Goal: Task Accomplishment & Management: Use online tool/utility

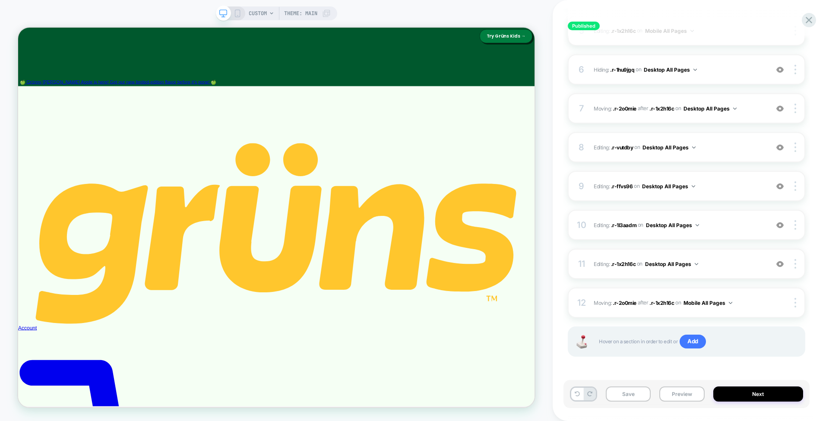
scroll to position [102, 0]
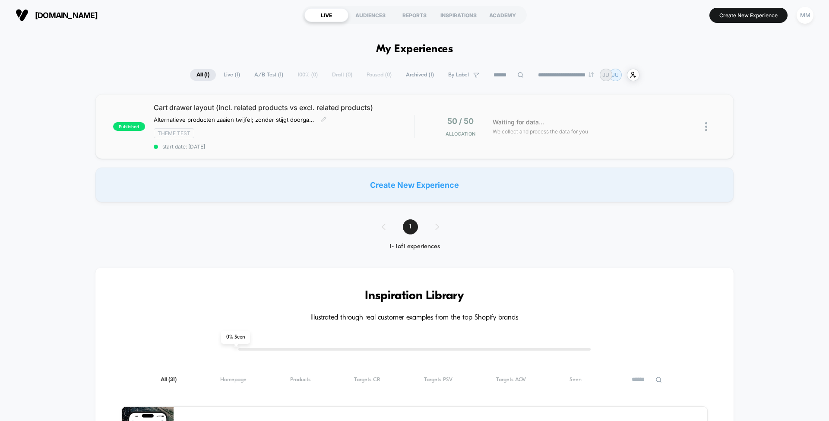
click at [378, 128] on div "Theme Test" at bounding box center [284, 133] width 260 height 10
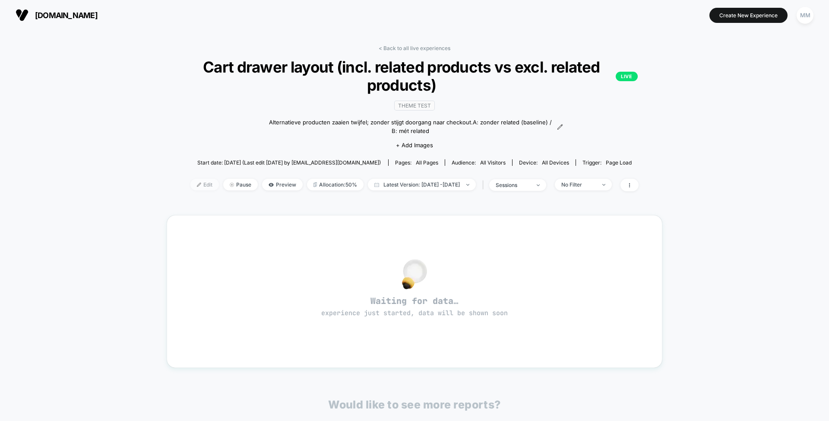
click at [195, 183] on span "Edit" at bounding box center [204, 185] width 28 height 12
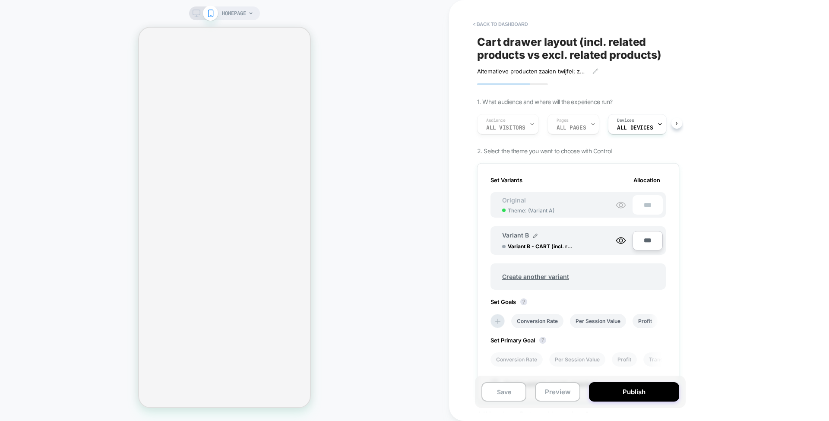
scroll to position [0, 1]
click at [524, 126] on div "Audience All Visitors Pages ALL PAGES Devices ALL DEVICES" at bounding box center [574, 124] width 202 height 29
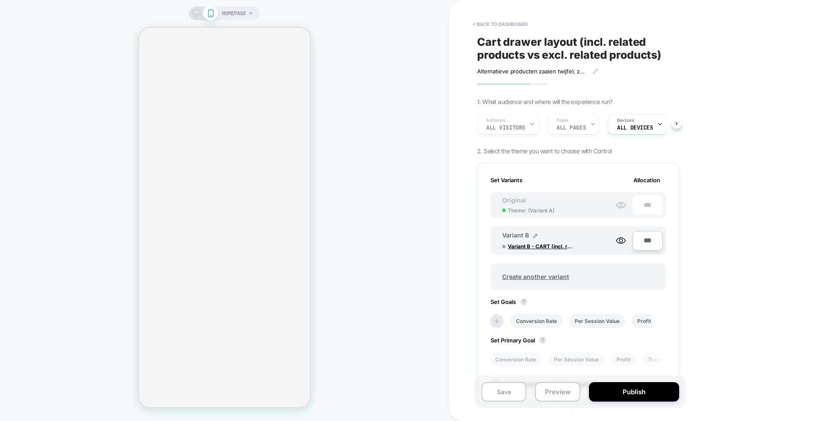
click at [524, 126] on div "Audience All Visitors Pages ALL PAGES Devices ALL DEVICES" at bounding box center [574, 124] width 202 height 29
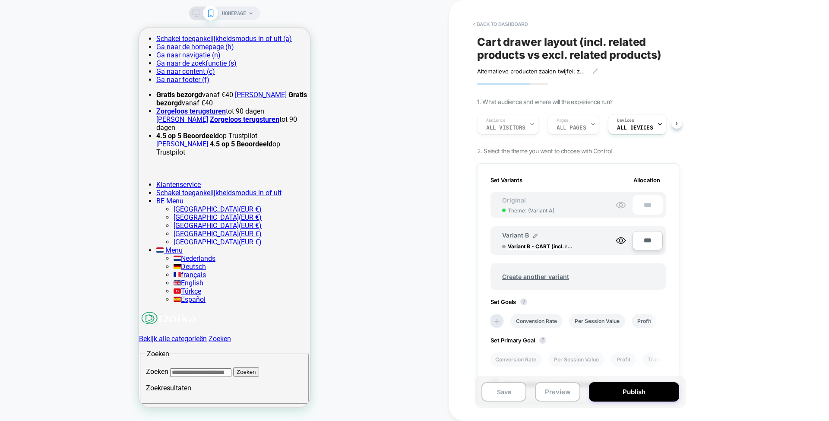
scroll to position [0, 0]
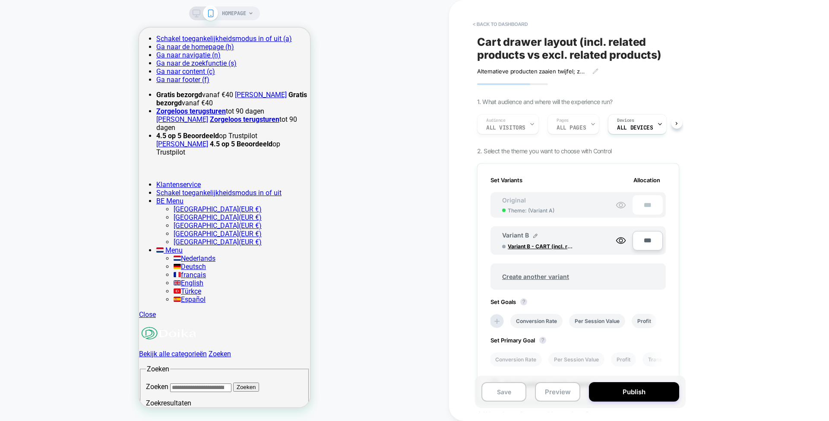
click at [529, 128] on div "Audience All Visitors Pages ALL PAGES Devices ALL DEVICES" at bounding box center [574, 124] width 202 height 29
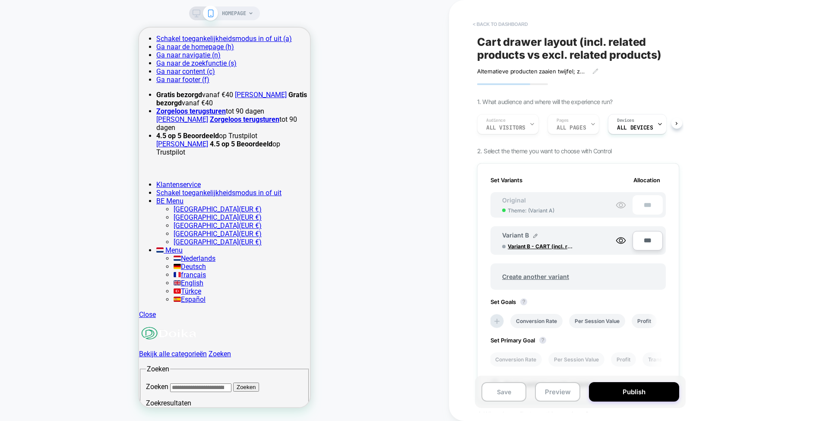
click at [504, 26] on button "< back to dashboard" at bounding box center [499, 24] width 63 height 14
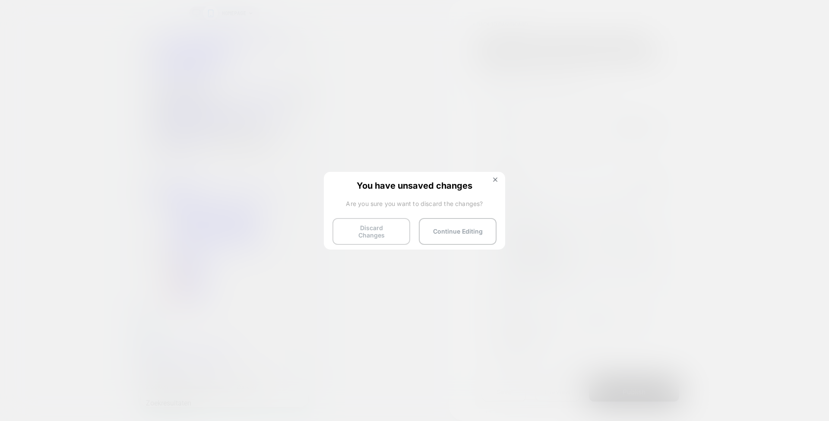
click at [385, 233] on button "Discard Changes" at bounding box center [371, 231] width 78 height 27
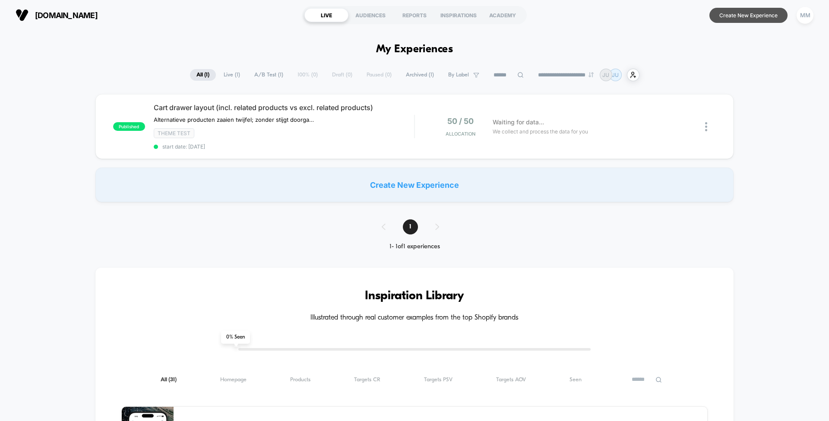
click at [735, 20] on button "Create New Experience" at bounding box center [748, 15] width 78 height 15
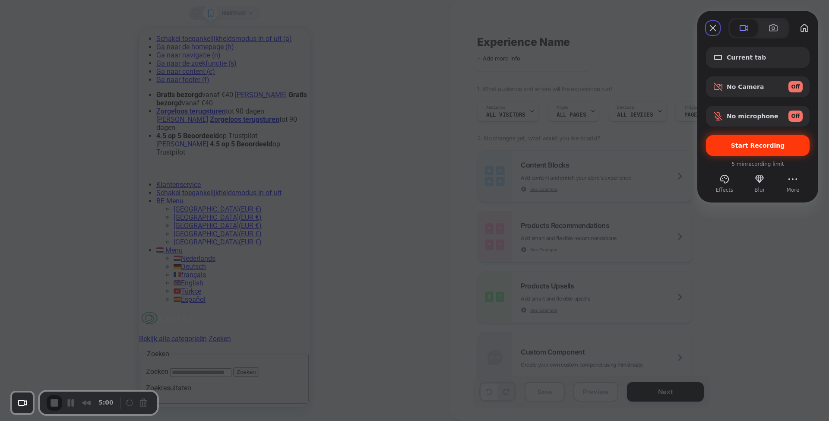
click at [767, 143] on span "Start Recording" at bounding box center [758, 145] width 54 height 7
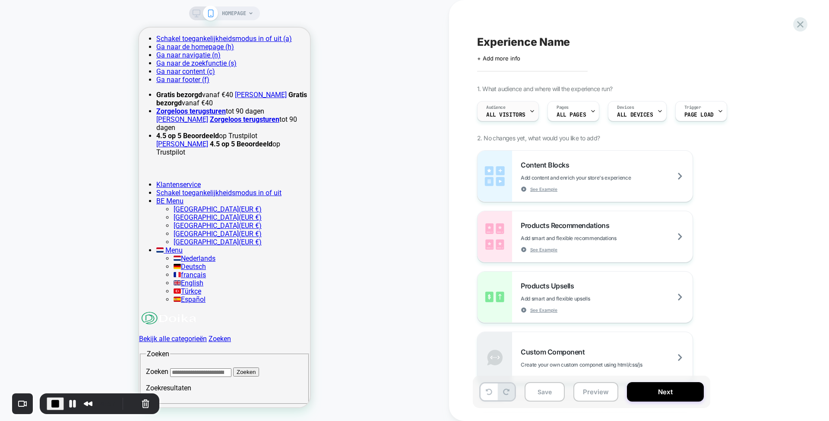
click at [518, 102] on div "Audience All Visitors" at bounding box center [505, 110] width 57 height 19
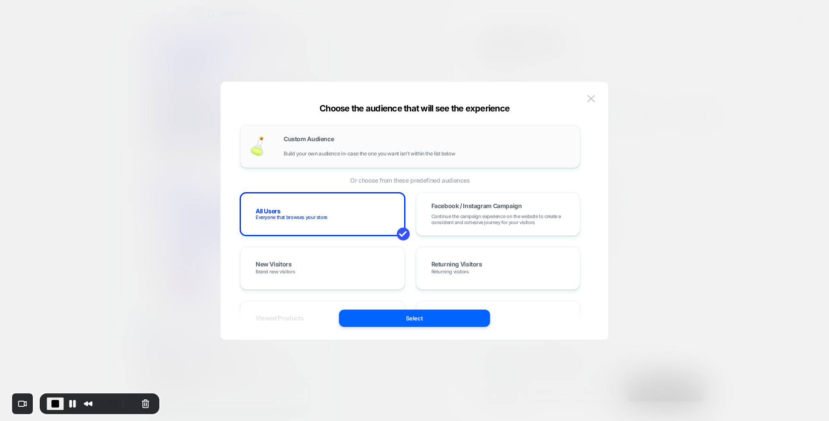
click at [391, 148] on div "Custom Audience Build your own audience in-case the one you want isn't within t…" at bounding box center [427, 146] width 287 height 21
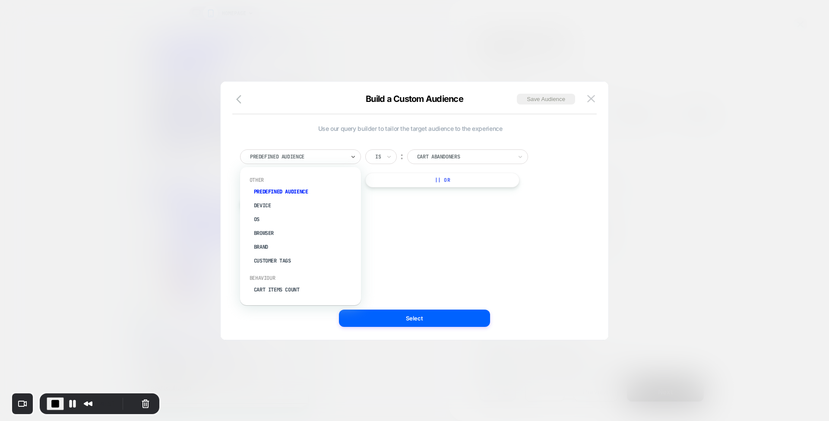
click at [337, 162] on div "Predefined Audience" at bounding box center [300, 156] width 121 height 15
click at [277, 204] on div "UTM Source" at bounding box center [305, 211] width 112 height 14
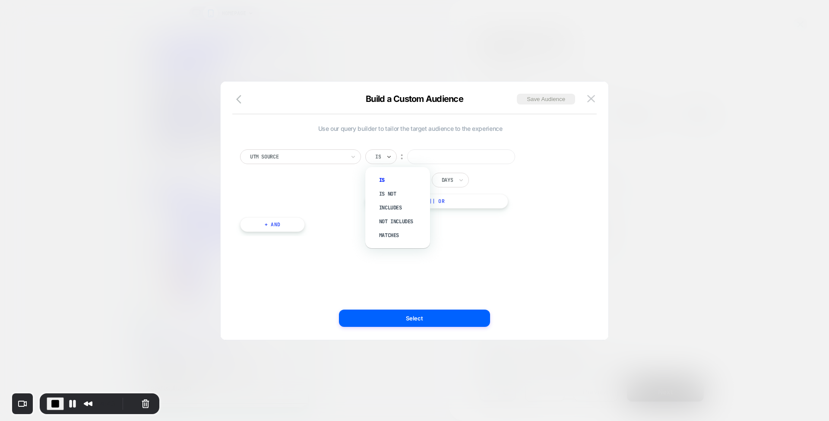
click at [385, 158] on div "Is" at bounding box center [381, 156] width 32 height 15
click at [388, 194] on div "Is not" at bounding box center [402, 194] width 56 height 14
click at [402, 156] on icon at bounding box center [400, 157] width 3 height 2
click at [440, 153] on input at bounding box center [472, 156] width 108 height 15
type input "******"
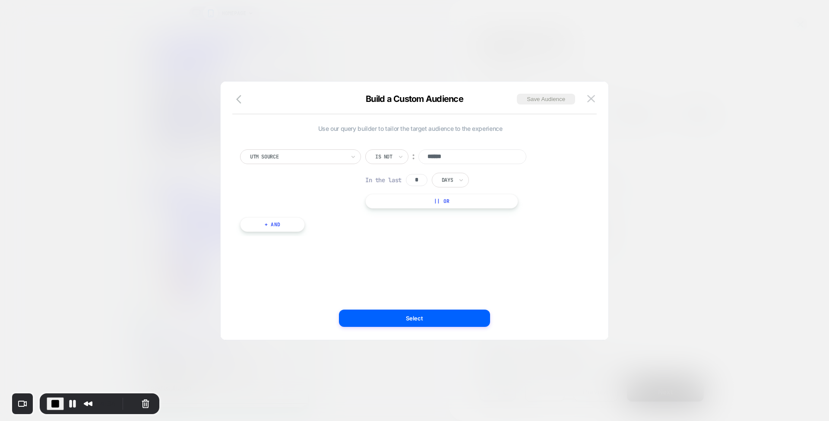
click at [284, 227] on button "+ And" at bounding box center [272, 224] width 65 height 15
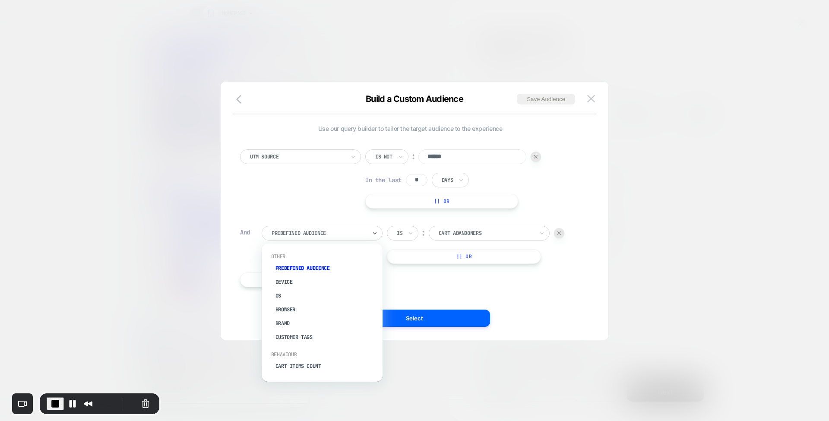
click at [287, 232] on div at bounding box center [319, 233] width 95 height 8
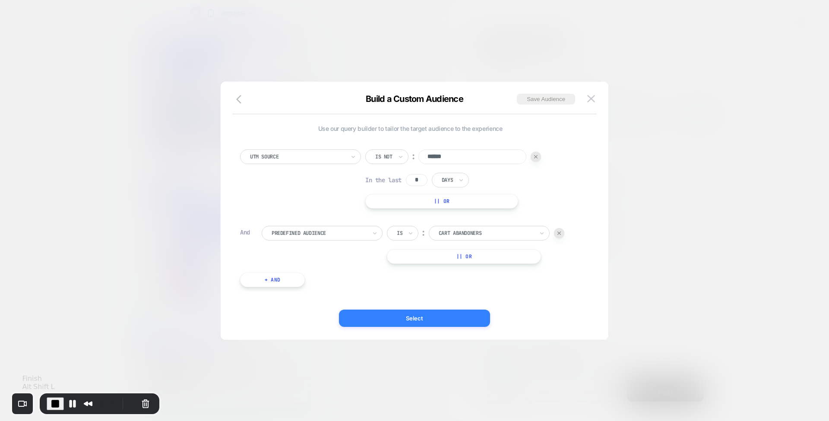
click at [426, 321] on button "Select" at bounding box center [414, 317] width 151 height 17
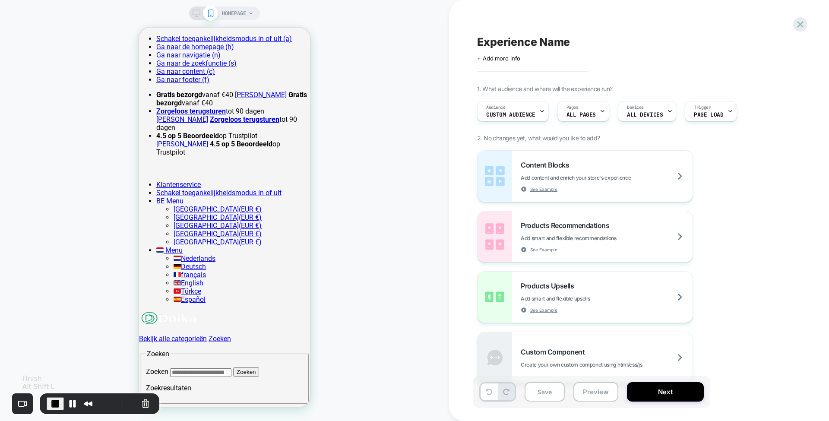
click at [58, 399] on span "End Recording" at bounding box center [55, 403] width 10 height 10
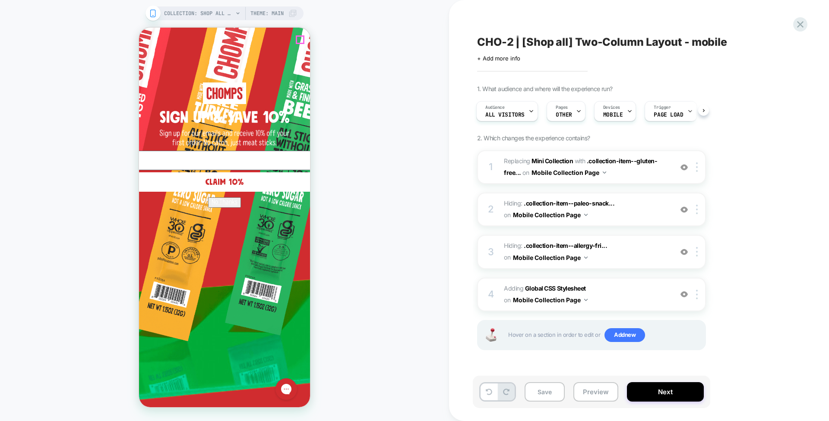
click at [489, 40] on circle "Close dialog" at bounding box center [497, 40] width 16 height 16
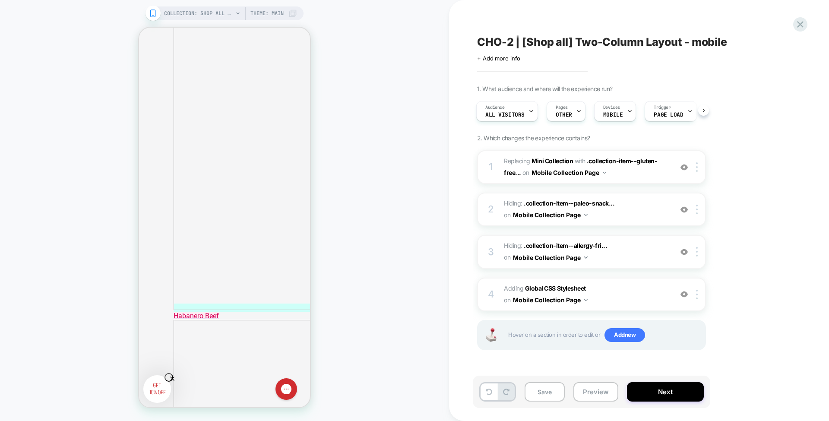
drag, startPoint x: 589, startPoint y: 395, endPoint x: 571, endPoint y: 367, distance: 33.6
click at [571, 367] on div "1 #_loomi_addon_1757948925223 Replacing Mini Collection WITH .collection-item--…" at bounding box center [591, 260] width 229 height 221
click at [593, 396] on button "Preview" at bounding box center [595, 391] width 45 height 19
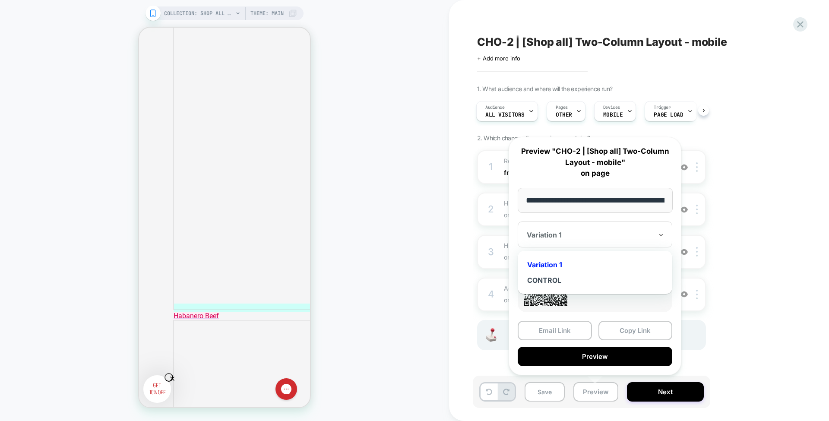
click at [592, 235] on div at bounding box center [590, 234] width 126 height 9
click at [575, 284] on div "CONTROL" at bounding box center [595, 280] width 146 height 16
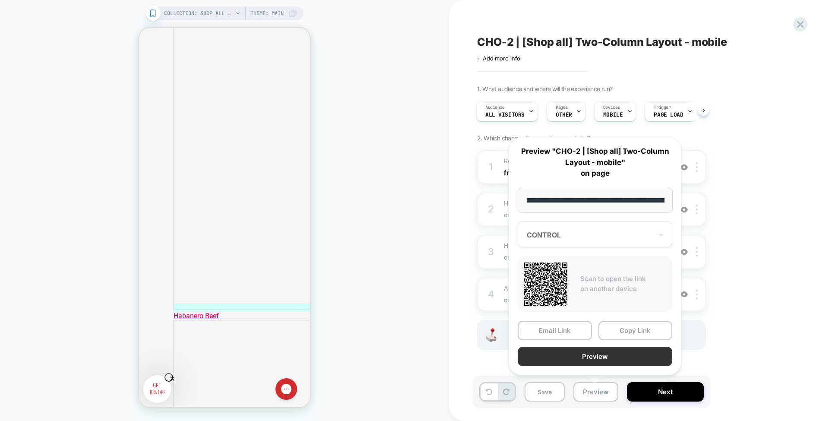
click at [615, 357] on button "Preview" at bounding box center [595, 356] width 155 height 19
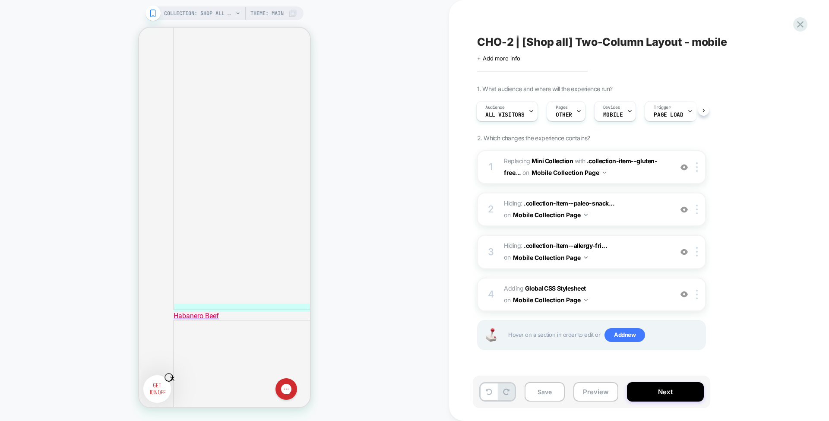
click at [51, 20] on div "COLLECTION: Shop All Products (Category) COLLECTION: Shop All Products (Categor…" at bounding box center [224, 211] width 449 height 404
click at [106, 31] on div "COLLECTION: Shop All Products (Category) COLLECTION: Shop All Products (Categor…" at bounding box center [224, 211] width 449 height 404
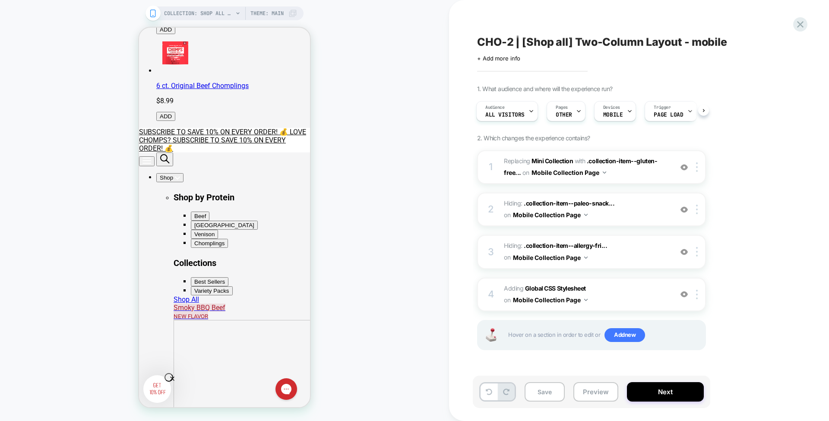
scroll to position [387, 0]
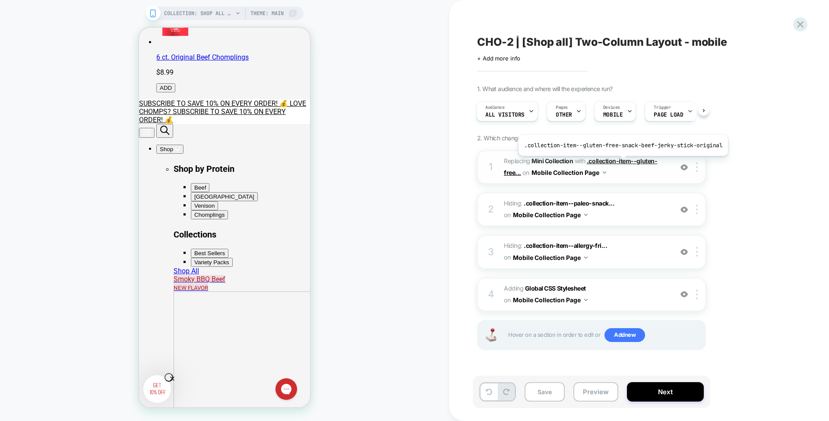
click at [620, 162] on span ".collection-item--gluten-free..." at bounding box center [580, 166] width 153 height 19
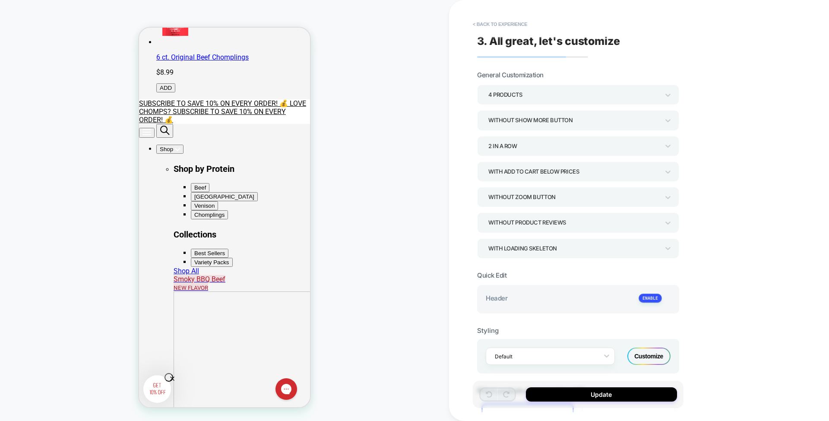
scroll to position [382, 0]
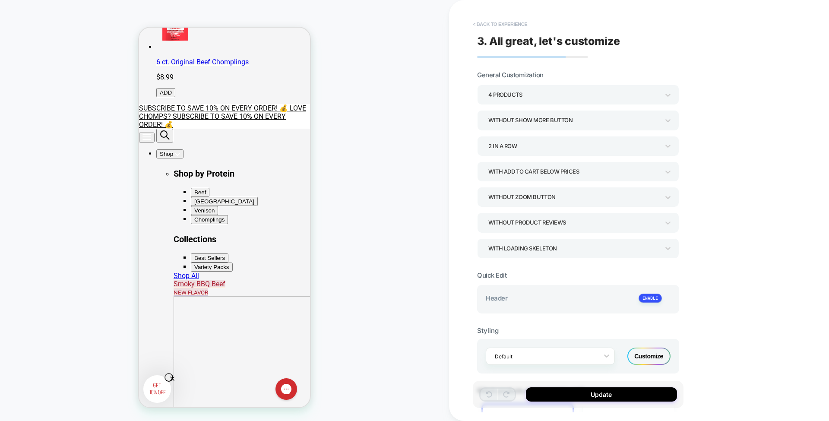
click at [492, 28] on button "< Back to experience" at bounding box center [499, 24] width 63 height 14
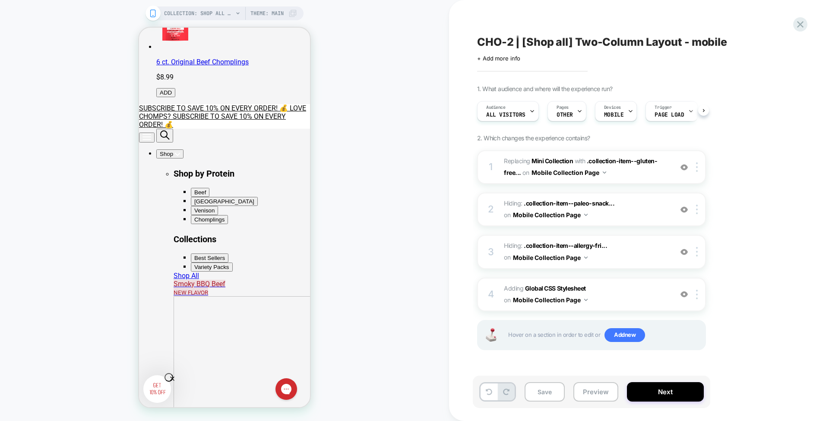
scroll to position [0, 0]
click at [686, 165] on img at bounding box center [683, 167] width 7 height 7
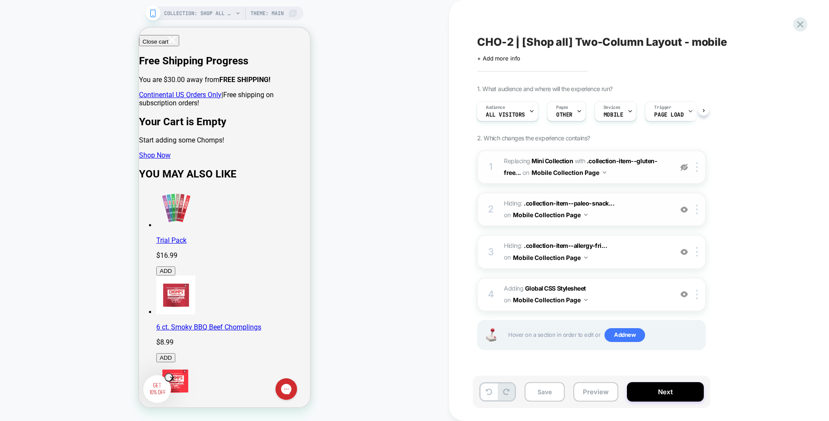
scroll to position [30, 0]
click at [684, 167] on img at bounding box center [683, 167] width 7 height 7
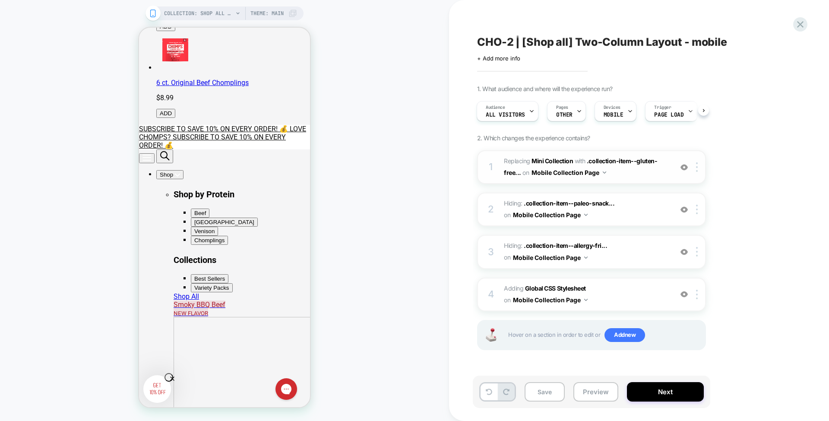
scroll to position [362, 0]
click at [562, 286] on b "Global CSS Stylesheet" at bounding box center [555, 287] width 61 height 7
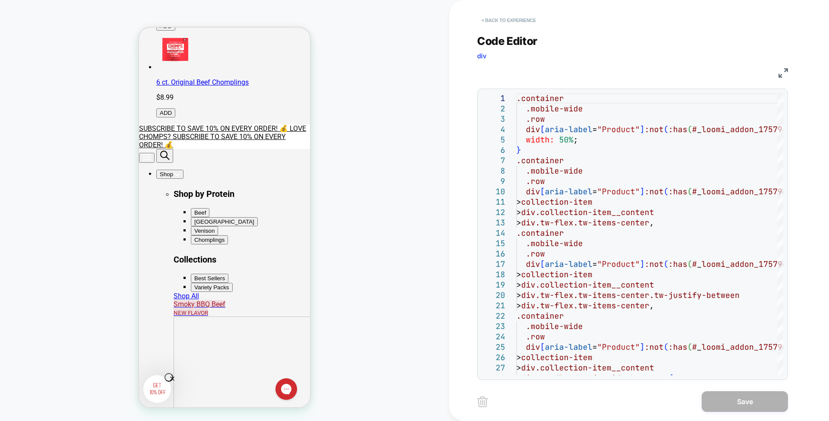
click at [496, 20] on button "< Back to experience" at bounding box center [508, 20] width 63 height 14
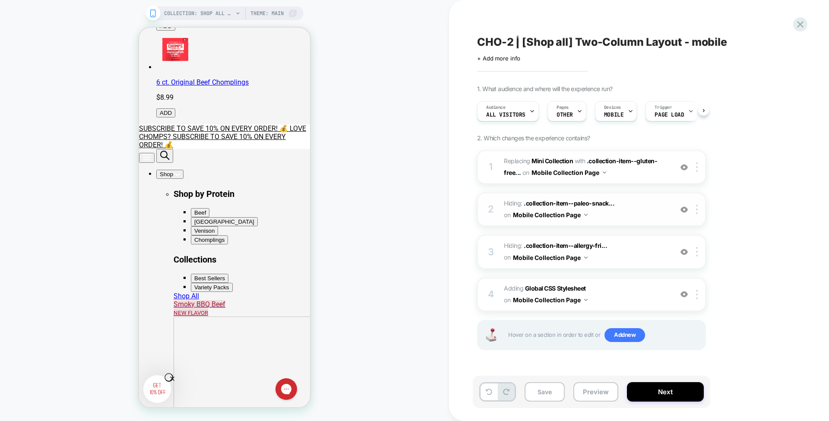
scroll to position [0, 0]
click at [683, 292] on img at bounding box center [683, 293] width 7 height 7
click at [684, 167] on img at bounding box center [683, 167] width 7 height 7
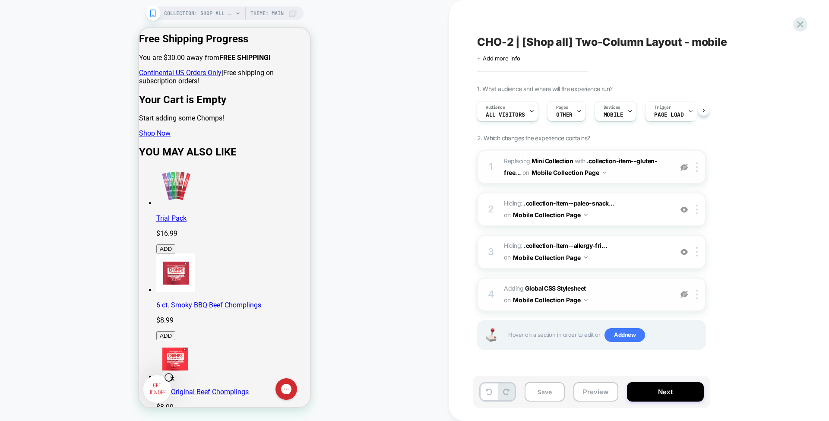
scroll to position [0, 0]
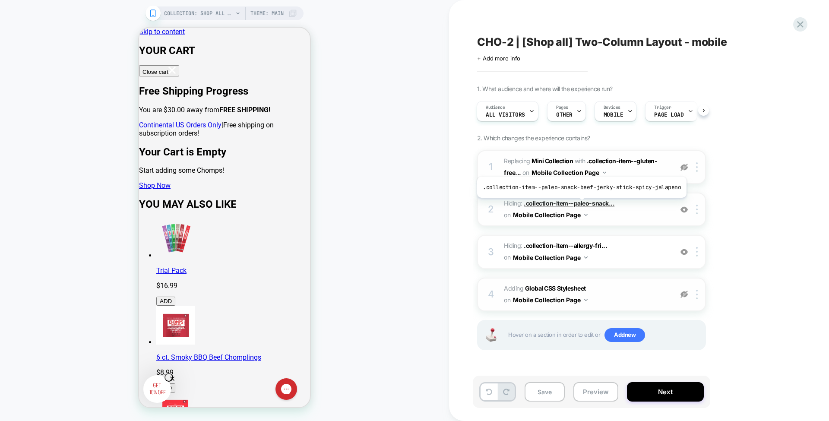
click at [579, 204] on span ".collection-item--paleo-snack..." at bounding box center [569, 202] width 91 height 7
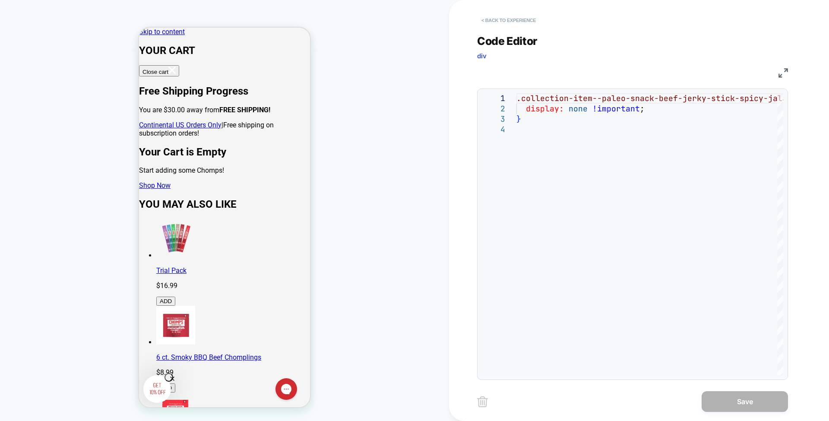
click at [512, 24] on button "< Back to experience" at bounding box center [508, 20] width 63 height 14
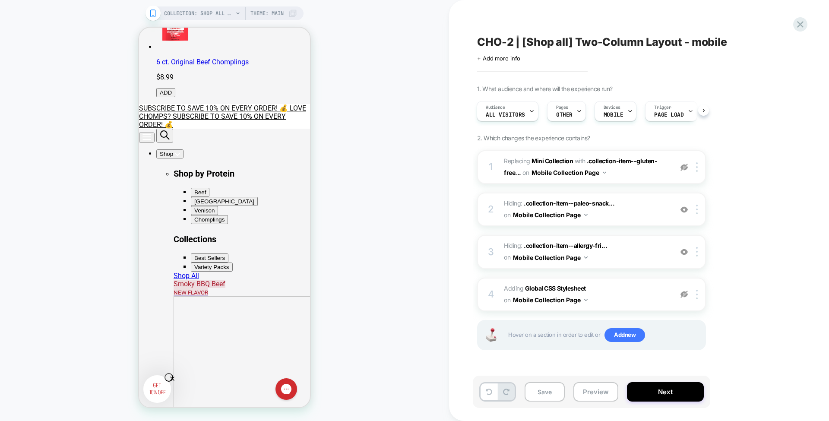
scroll to position [383, 0]
click at [687, 210] on img at bounding box center [683, 209] width 7 height 7
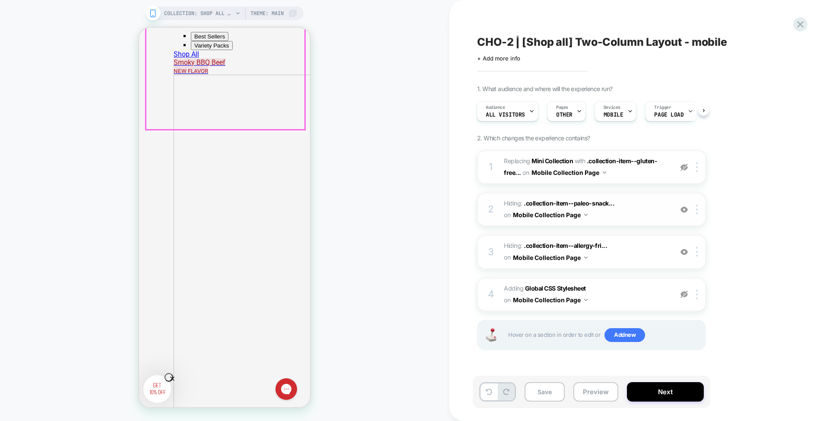
scroll to position [604, 0]
click at [682, 206] on img at bounding box center [683, 209] width 7 height 7
click at [591, 395] on button "Preview" at bounding box center [595, 391] width 45 height 19
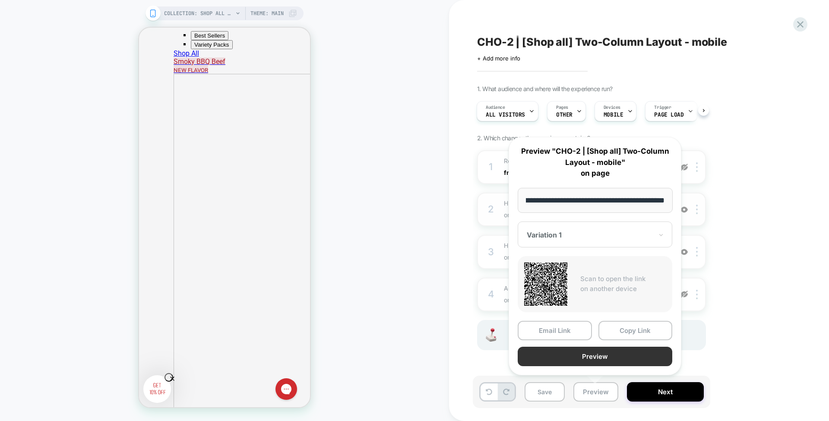
scroll to position [0, 0]
click at [597, 348] on button "Preview" at bounding box center [595, 356] width 155 height 19
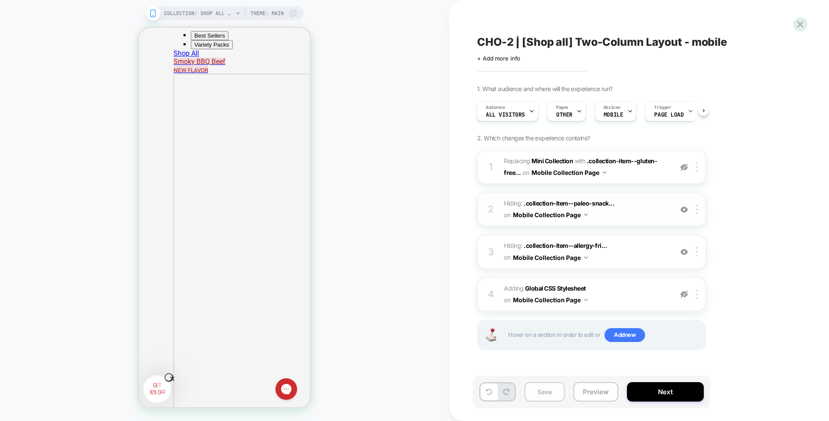
click at [555, 397] on button "Save" at bounding box center [544, 391] width 40 height 19
click at [556, 41] on span "CHO-2 | [Shop all] Two-Column Layout - mobile" at bounding box center [602, 41] width 250 height 13
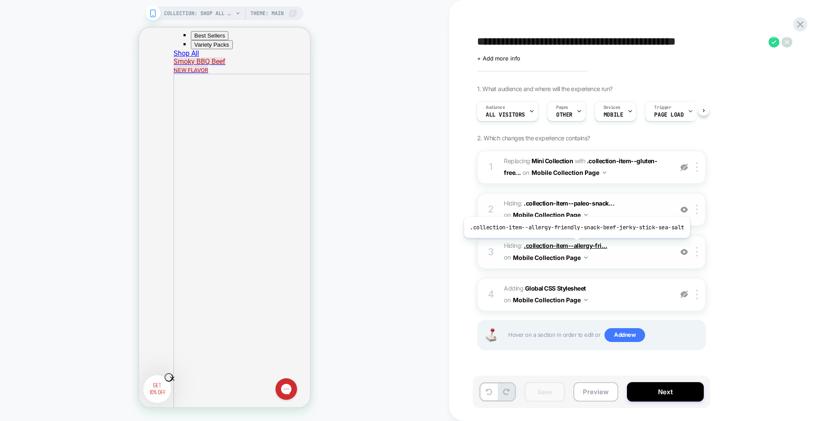
click at [574, 244] on span ".collection-item--allergy-fri..." at bounding box center [565, 245] width 83 height 7
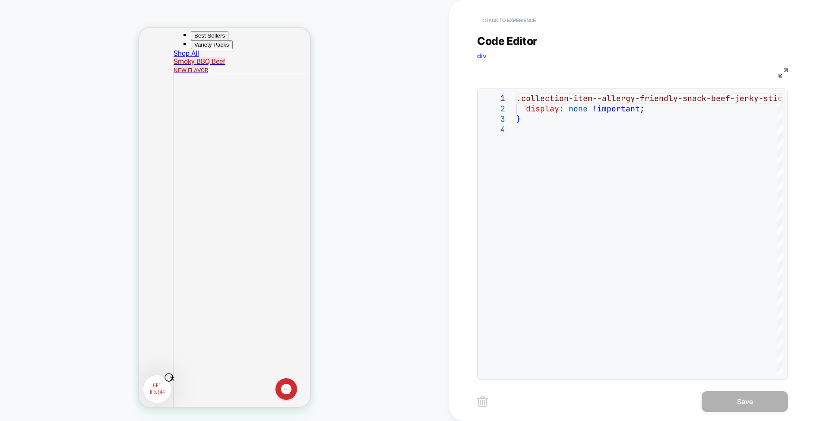
click at [517, 14] on button "< Back to experience" at bounding box center [508, 20] width 63 height 14
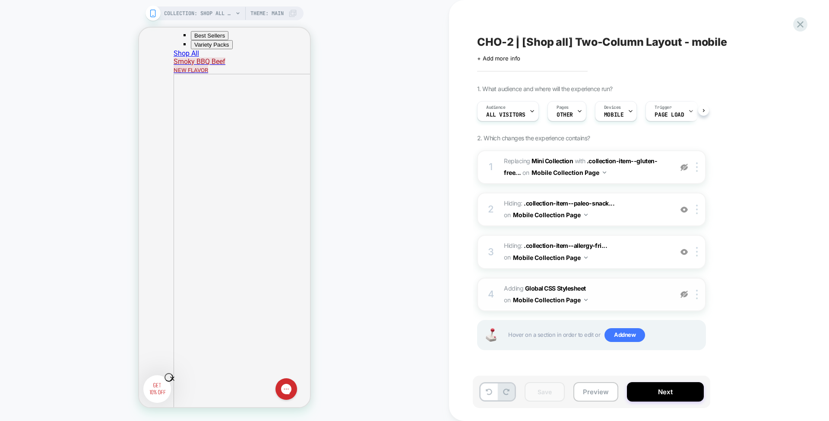
scroll to position [0, 0]
click at [682, 248] on img at bounding box center [683, 251] width 7 height 7
click at [683, 249] on img at bounding box center [683, 251] width 7 height 7
click at [546, 392] on button "Save" at bounding box center [544, 391] width 40 height 19
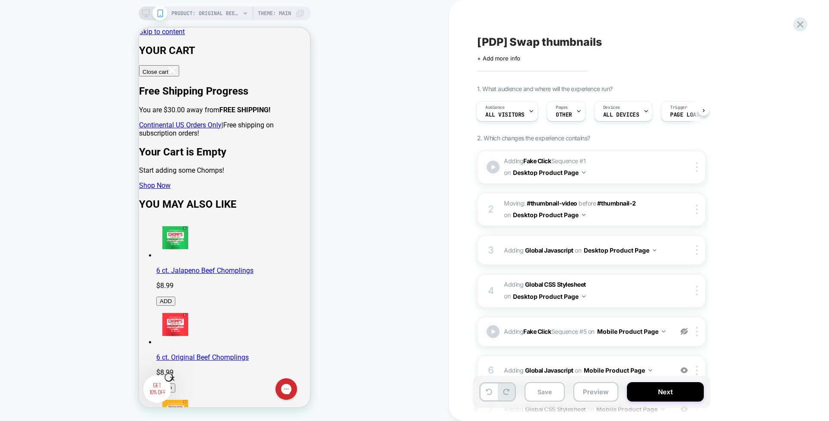
click at [514, 41] on span "[PDP] Swap thumbnails" at bounding box center [539, 41] width 125 height 13
click at [514, 41] on textarea "**********" at bounding box center [559, 41] width 164 height 13
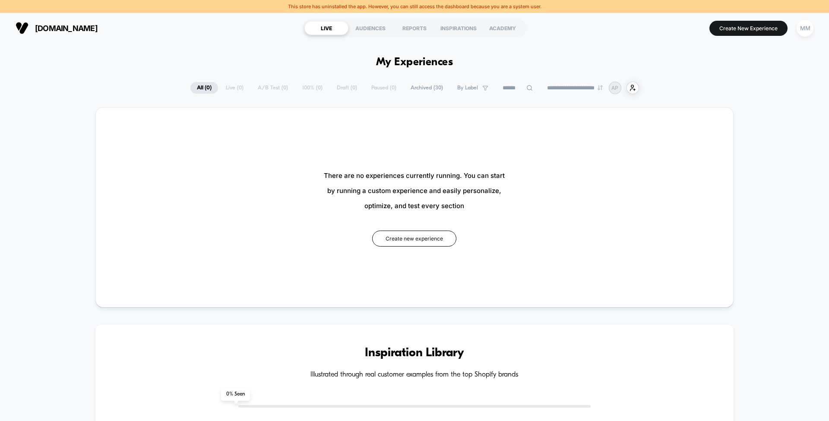
click at [421, 85] on span "Archived ( 30 )" at bounding box center [426, 88] width 45 height 12
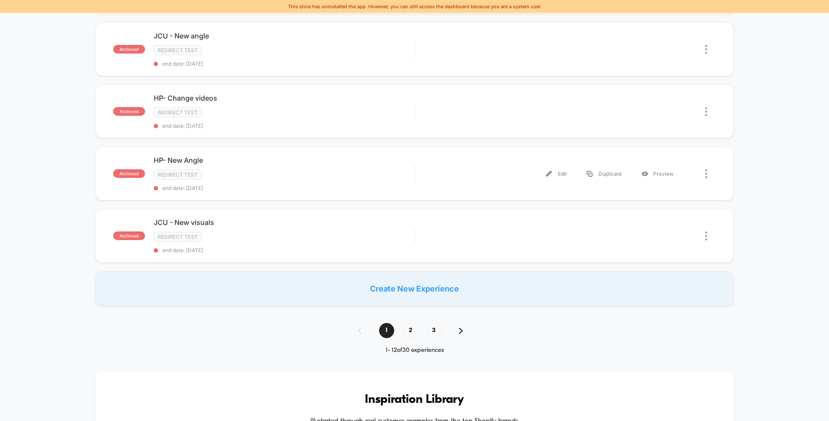
scroll to position [582, 0]
click at [412, 322] on span "2" at bounding box center [410, 329] width 15 height 15
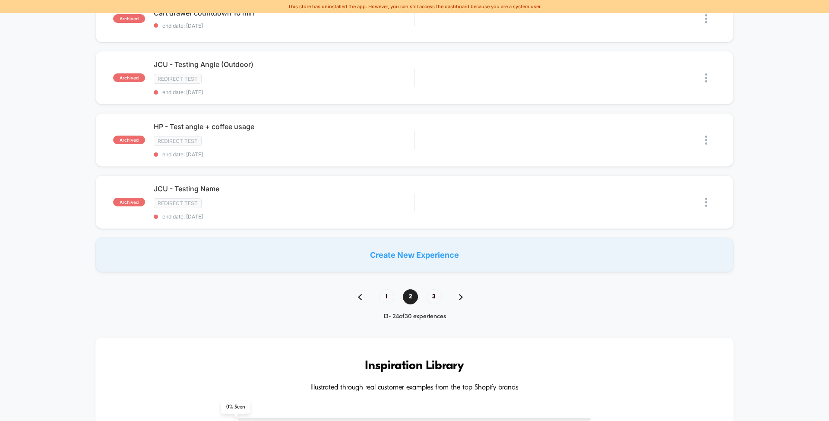
scroll to position [612, 0]
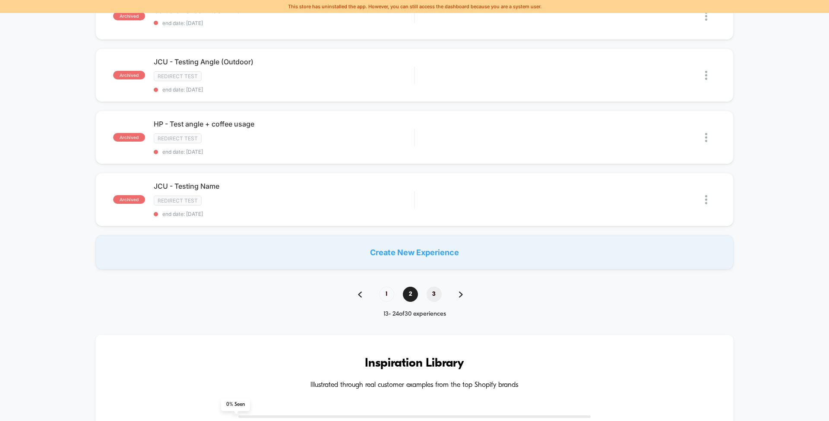
click at [431, 287] on span "3" at bounding box center [433, 294] width 15 height 15
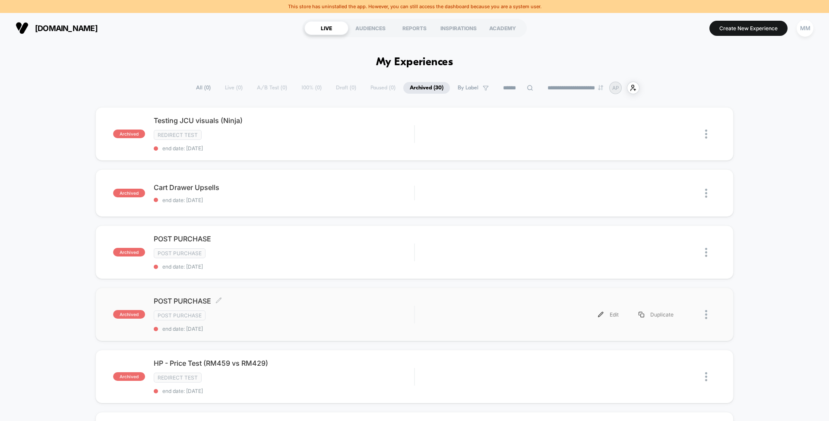
scroll to position [0, 0]
click at [384, 297] on span "POST PURCHASE Click to edit experience details" at bounding box center [284, 301] width 260 height 9
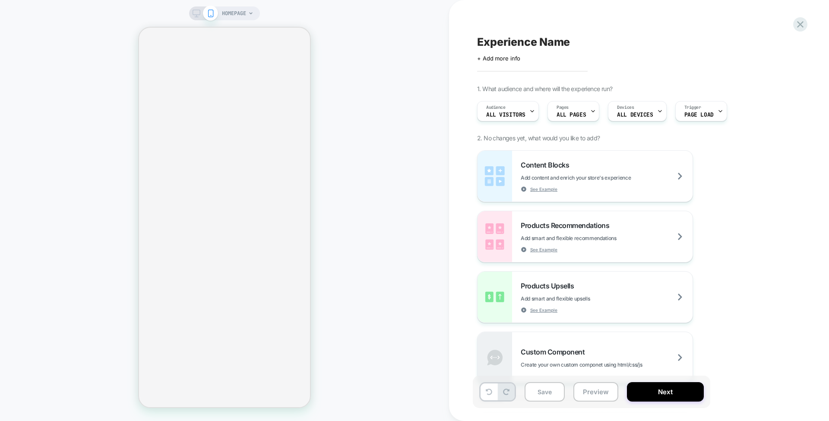
click at [803, 21] on icon at bounding box center [800, 25] width 12 height 12
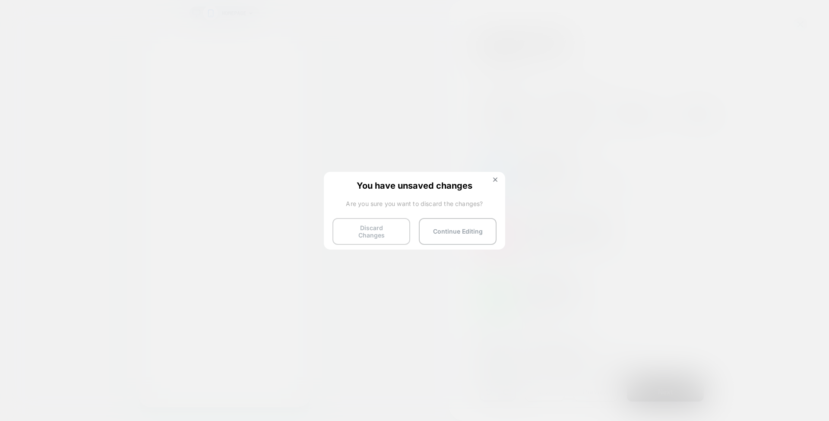
click at [380, 232] on button "Discard Changes" at bounding box center [371, 231] width 78 height 27
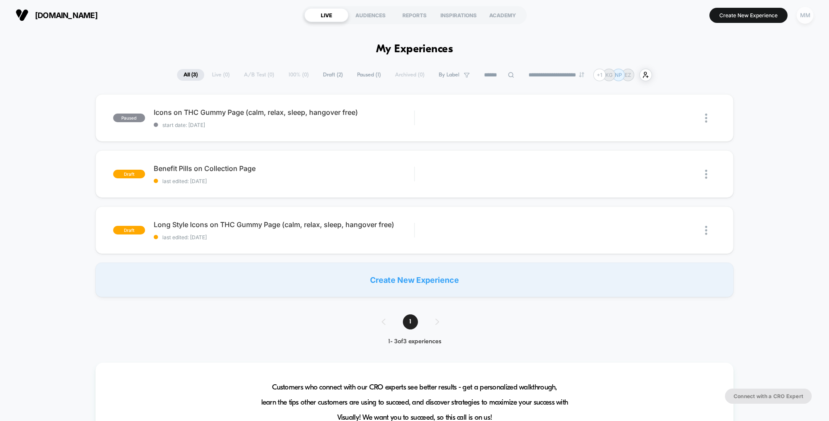
click at [808, 16] on div "MM" at bounding box center [804, 15] width 17 height 17
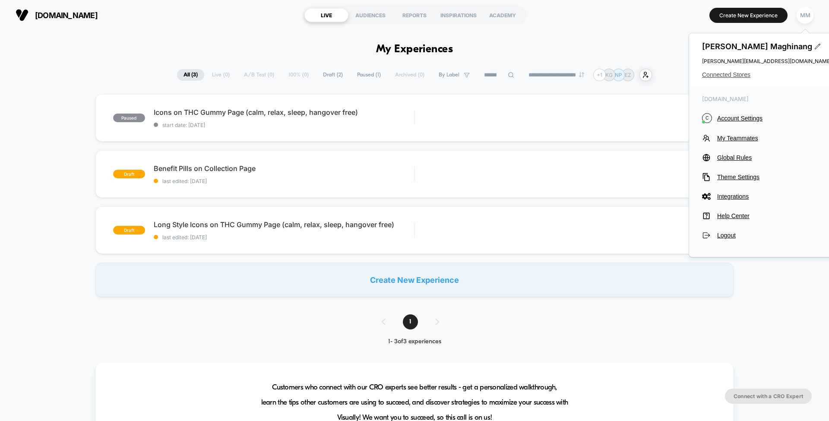
click at [724, 73] on span "Connected Stores" at bounding box center [766, 74] width 129 height 7
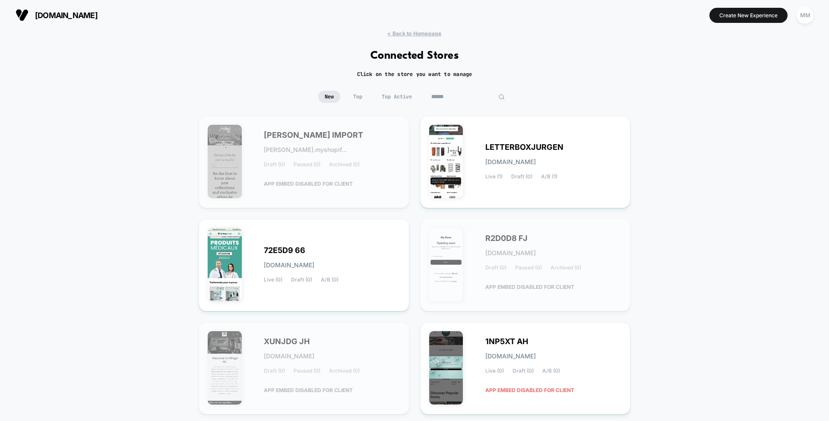
click at [463, 95] on input at bounding box center [468, 97] width 86 height 12
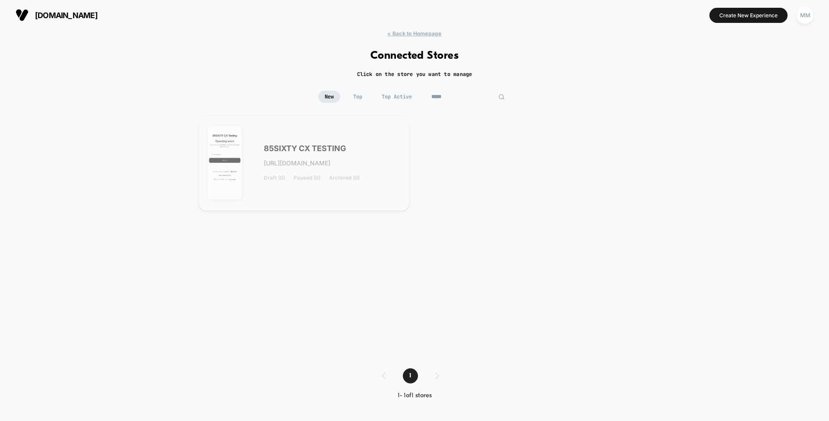
type input "*****"
click at [322, 168] on div "85SIXTY CX TESTING 85sixty-cx_testing.myshopify.com Draft (0) Paused (0) Archiv…" at bounding box center [332, 162] width 136 height 35
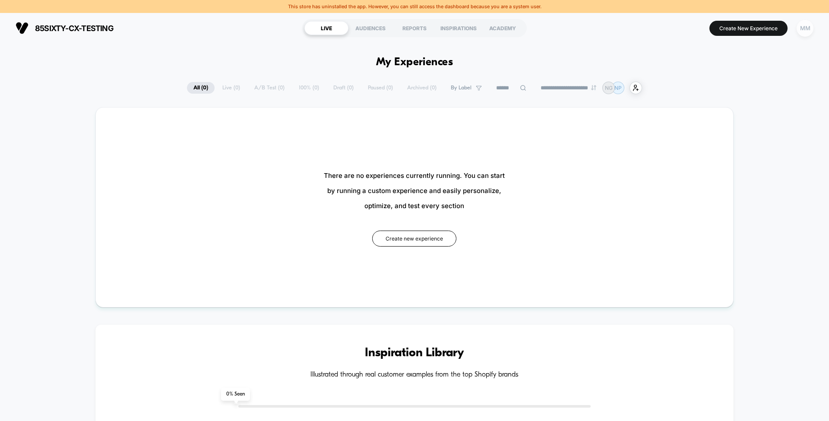
click at [802, 28] on div "MM" at bounding box center [804, 28] width 17 height 17
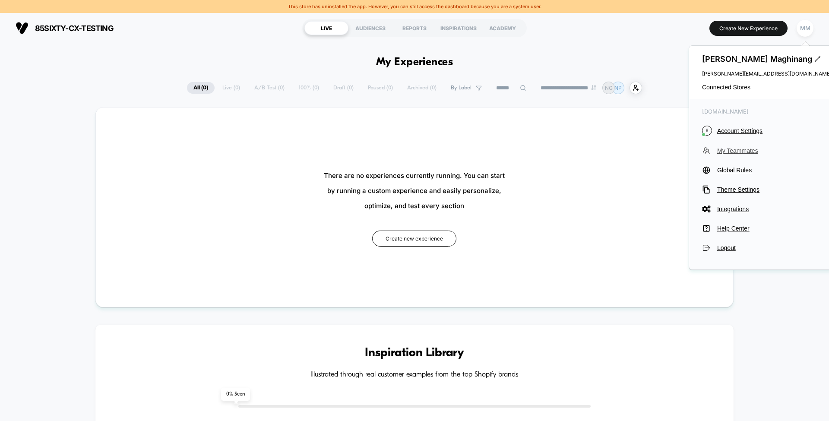
click at [736, 151] on span "My Teammates" at bounding box center [774, 150] width 114 height 7
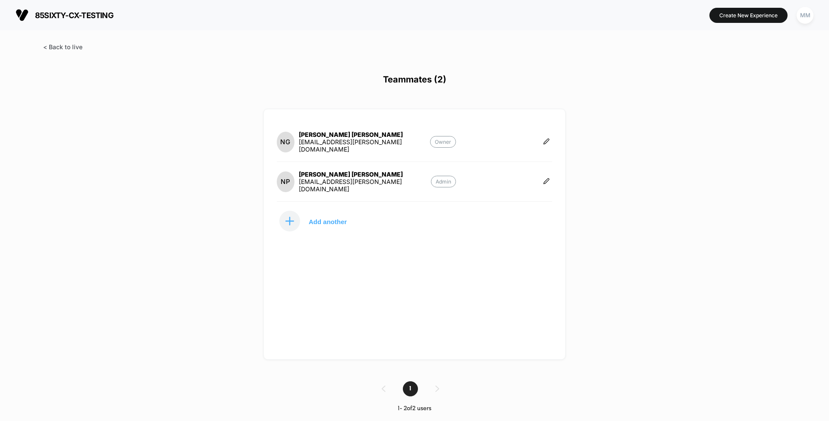
click at [66, 50] on span at bounding box center [62, 46] width 39 height 7
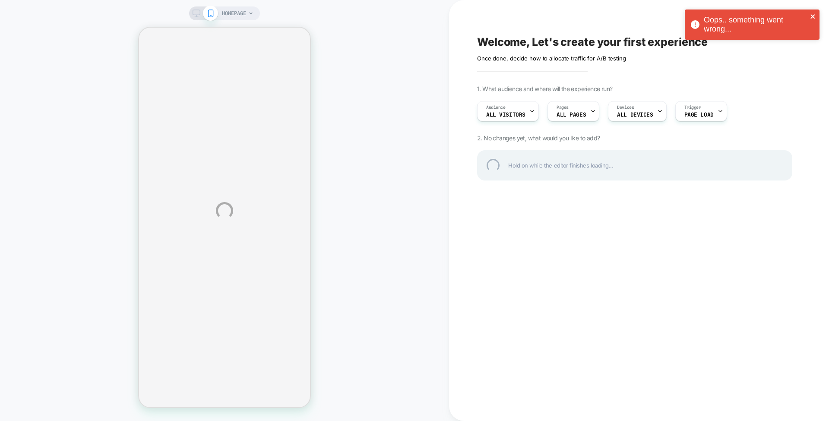
click at [814, 18] on icon "close" at bounding box center [812, 16] width 4 height 4
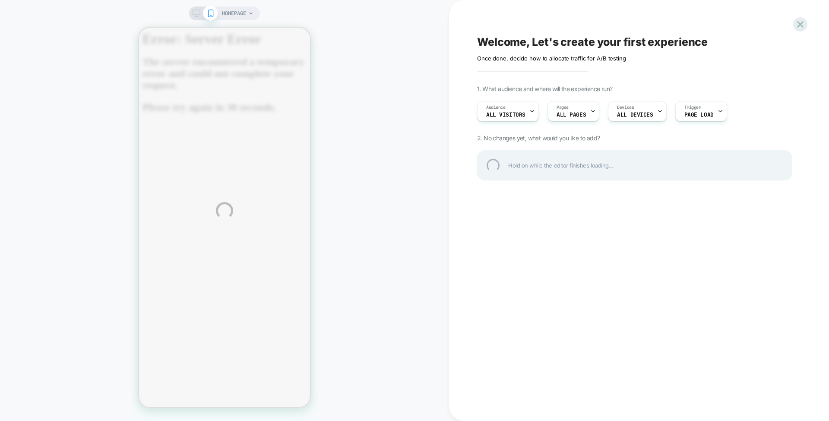
click at [802, 26] on div at bounding box center [800, 24] width 14 height 14
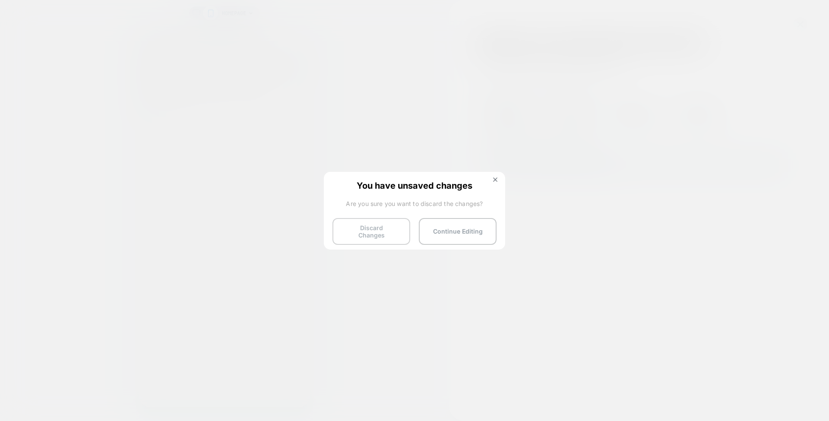
click at [367, 234] on button "Discard Changes" at bounding box center [371, 231] width 78 height 27
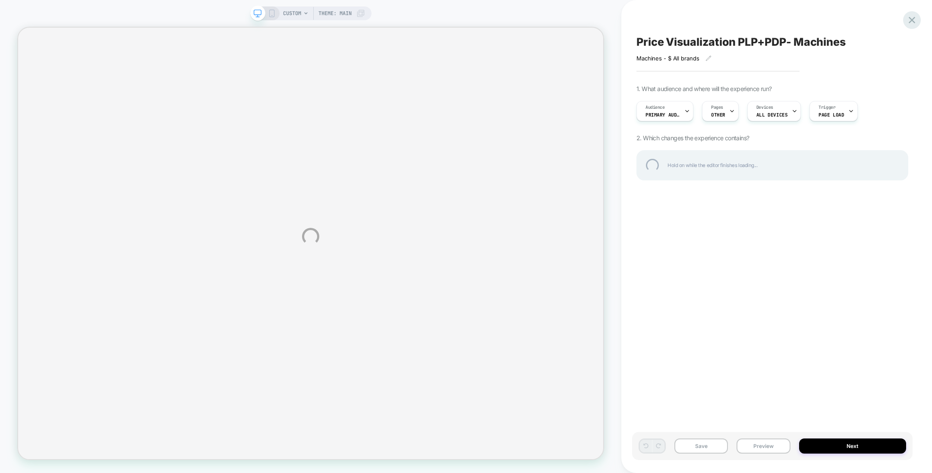
click at [914, 21] on div at bounding box center [912, 20] width 18 height 18
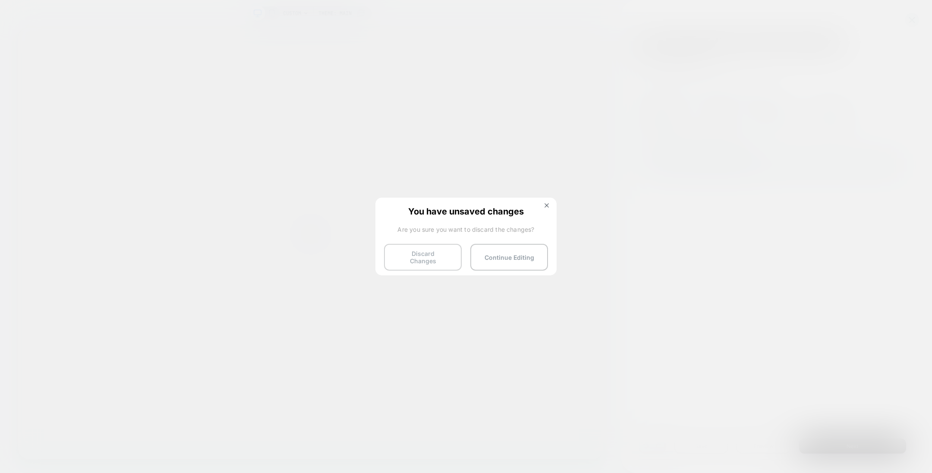
click at [453, 249] on button "Discard Changes" at bounding box center [423, 257] width 78 height 27
click at [438, 264] on button "Discard Changes" at bounding box center [423, 257] width 78 height 27
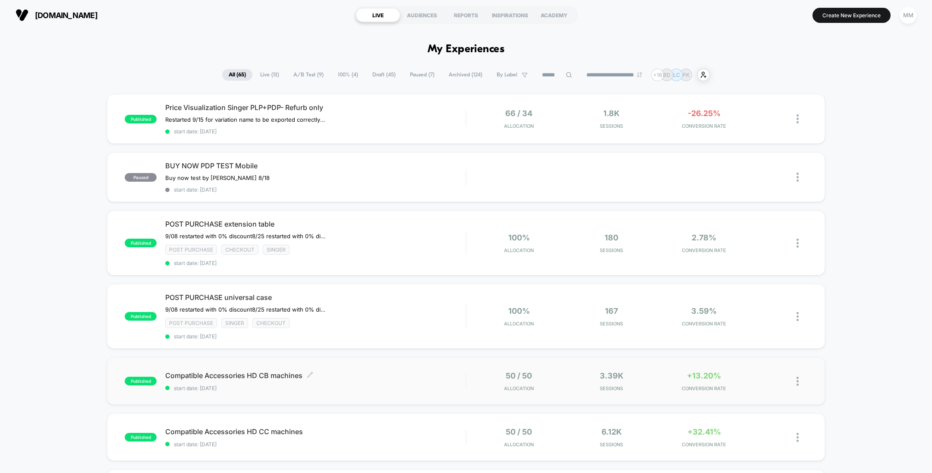
click at [395, 371] on span "Compatible Accessories HD CB machines Click to edit experience details" at bounding box center [315, 375] width 300 height 9
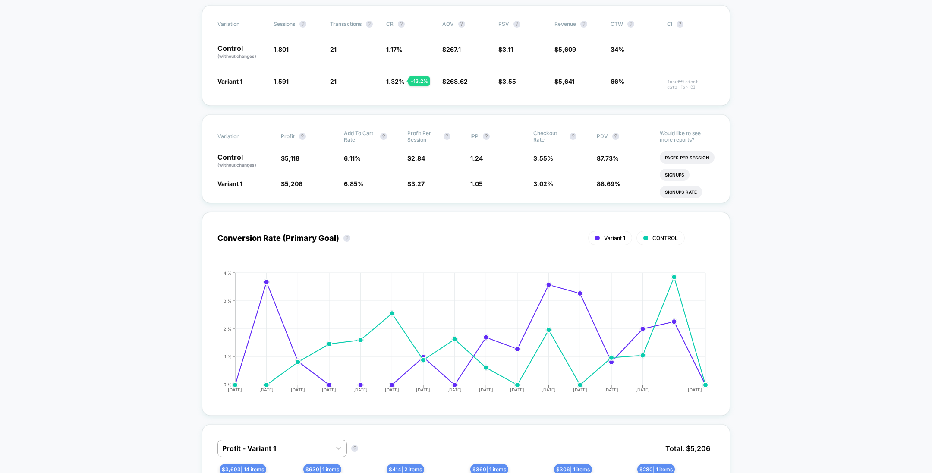
scroll to position [170, 0]
click at [688, 157] on li "Pages Per Session" at bounding box center [687, 157] width 55 height 12
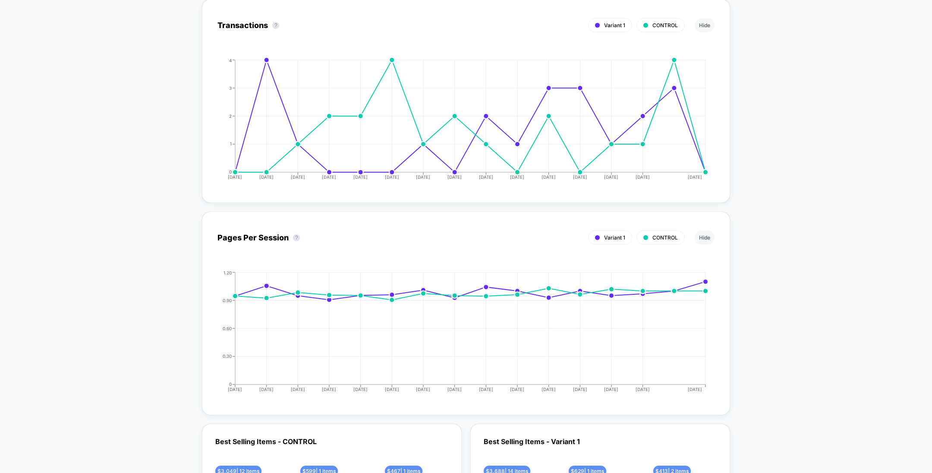
scroll to position [2640, 0]
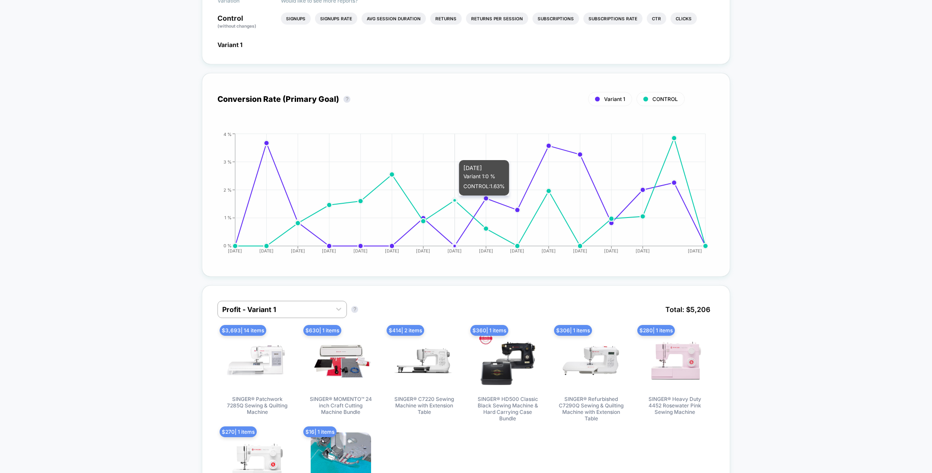
scroll to position [0, 0]
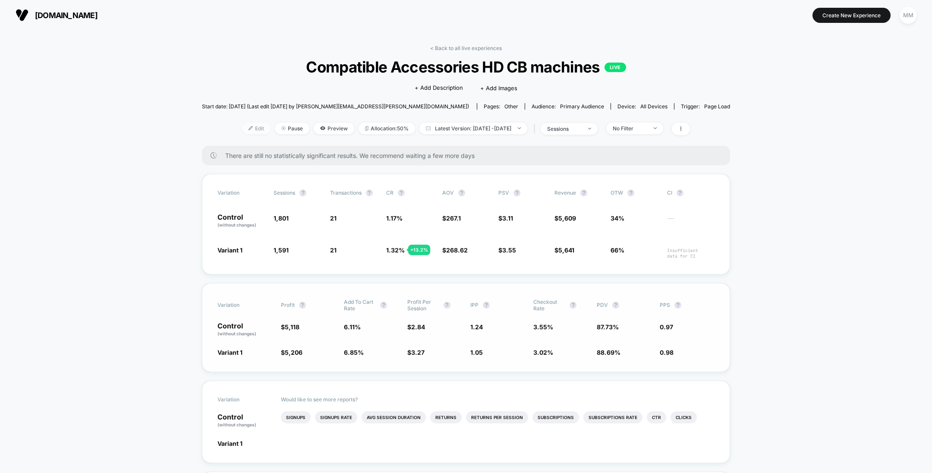
click at [249, 127] on span "Edit" at bounding box center [256, 129] width 28 height 12
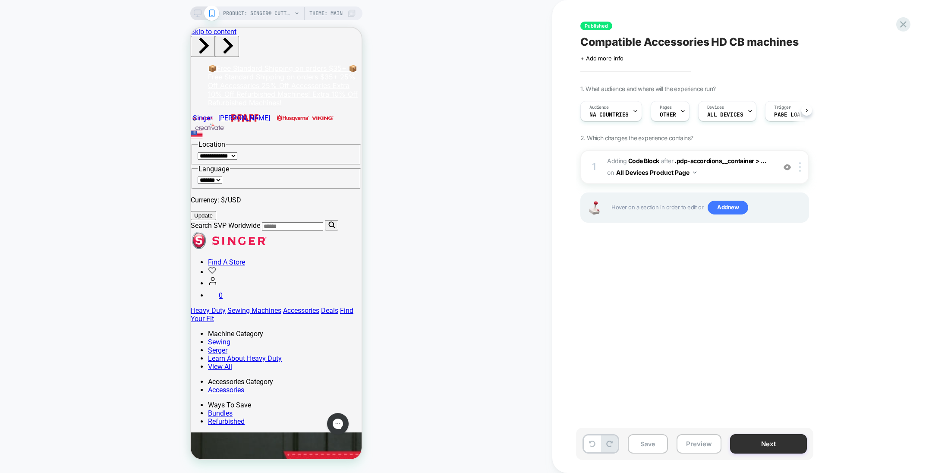
click at [751, 442] on button "Next" at bounding box center [768, 443] width 77 height 19
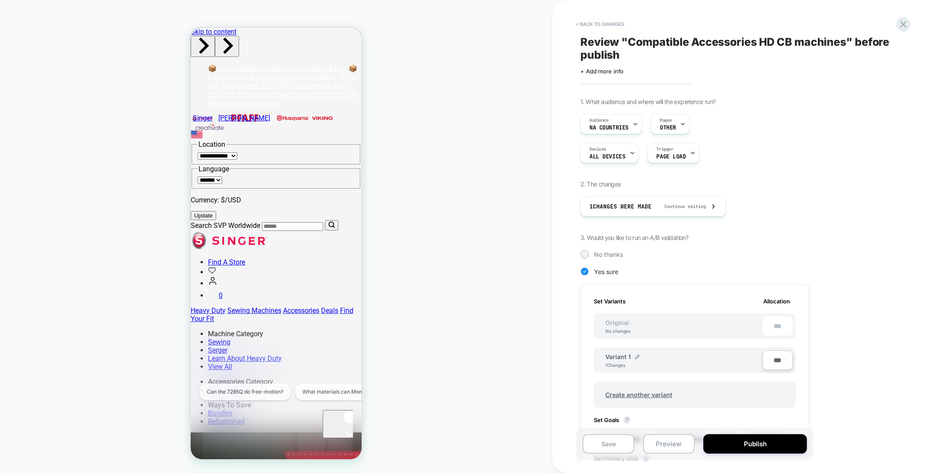
scroll to position [193, 0]
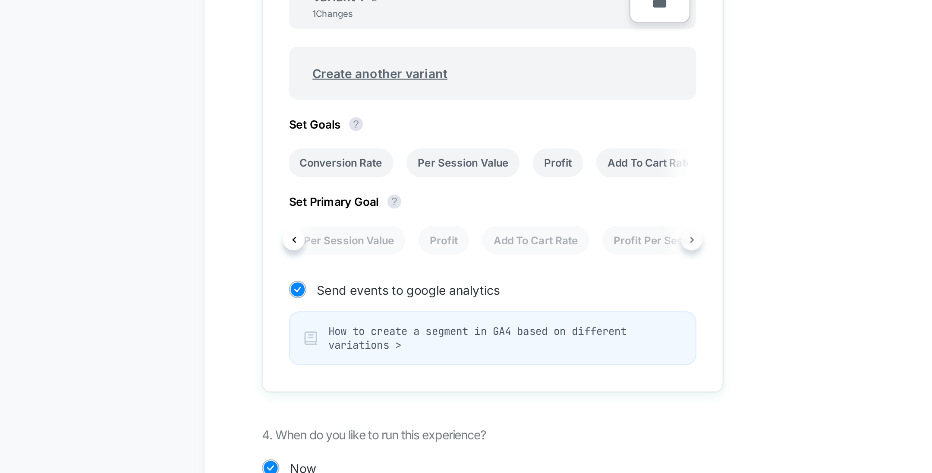
click at [795, 283] on icon at bounding box center [793, 283] width 3 height 3
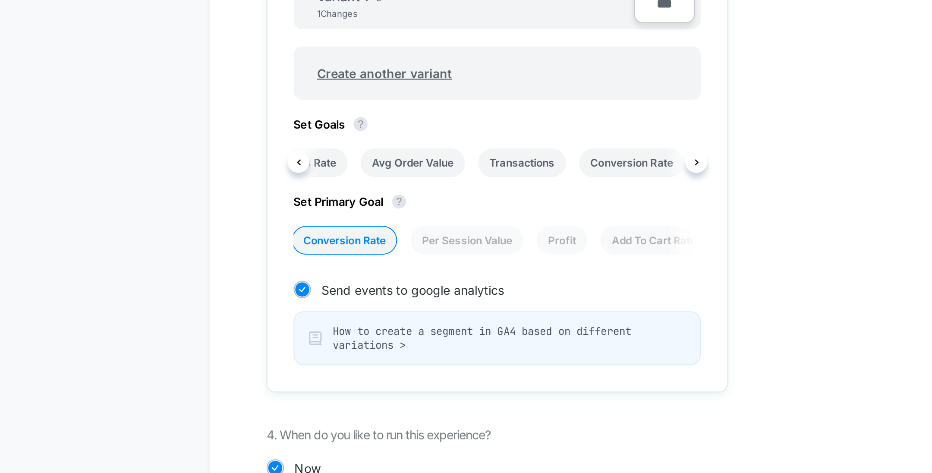
scroll to position [0, 457]
